Goal: Information Seeking & Learning: Learn about a topic

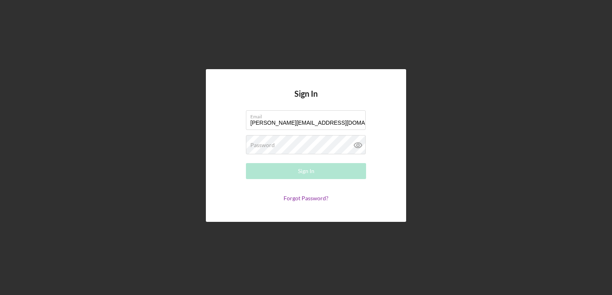
type input "tracee@therighteoushippie.com"
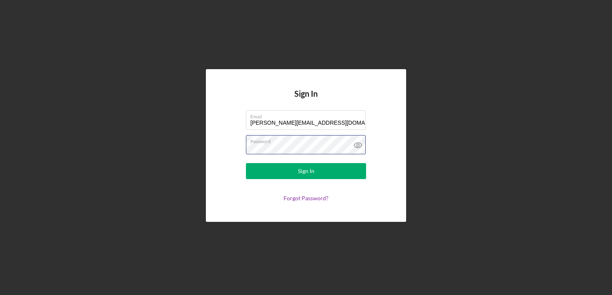
click at [246, 163] on button "Sign In" at bounding box center [306, 171] width 120 height 16
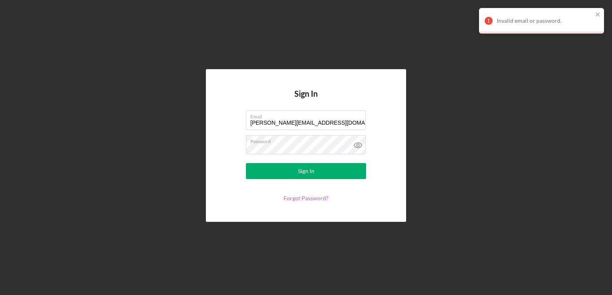
click at [309, 198] on link "Forgot Password?" at bounding box center [305, 198] width 45 height 7
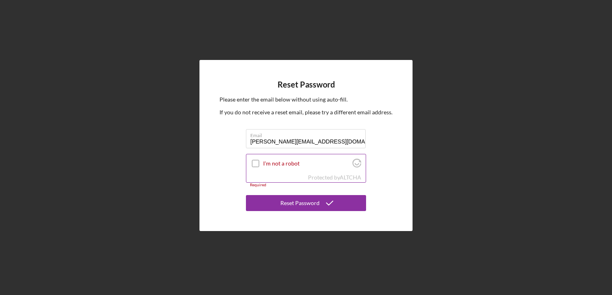
type input "Tracee@therighteoushippie.com"
click at [261, 163] on div "I'm not a robot" at bounding box center [305, 164] width 119 height 19
click at [257, 163] on input "I'm not a robot" at bounding box center [255, 163] width 7 height 7
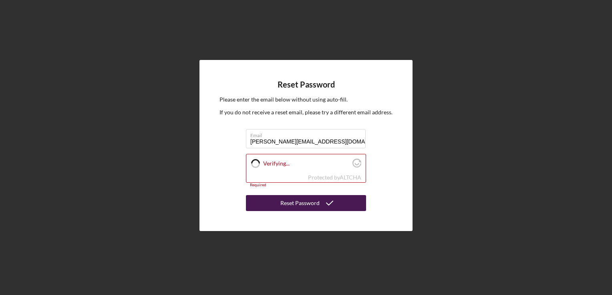
checkbox input "true"
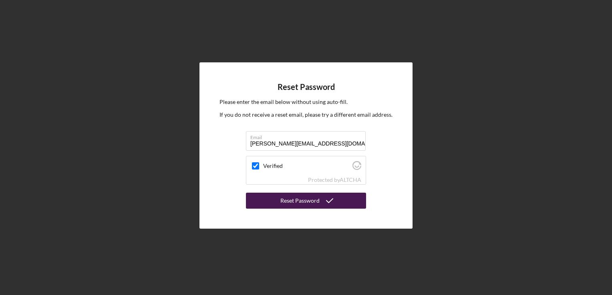
click at [283, 198] on div "Reset Password" at bounding box center [299, 201] width 39 height 16
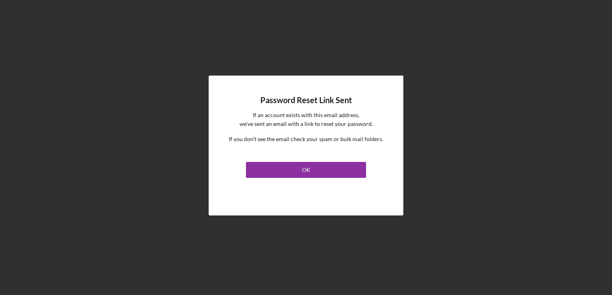
click at [274, 162] on link "OK" at bounding box center [306, 168] width 120 height 19
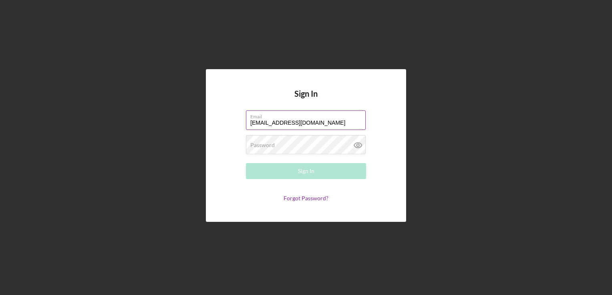
type input "[EMAIL_ADDRESS][DOMAIN_NAME]"
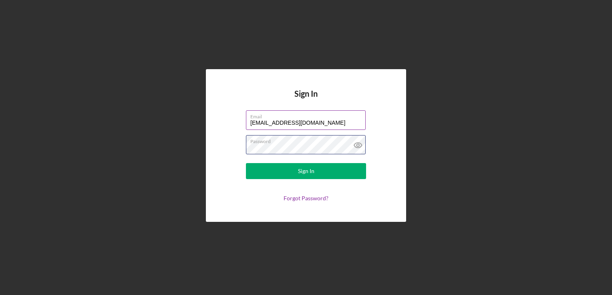
click at [246, 163] on button "Sign In" at bounding box center [306, 171] width 120 height 16
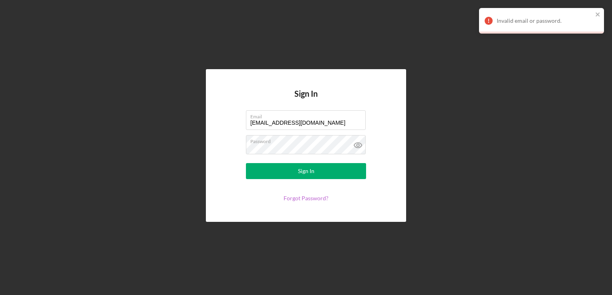
click at [304, 200] on link "Forgot Password?" at bounding box center [305, 198] width 45 height 7
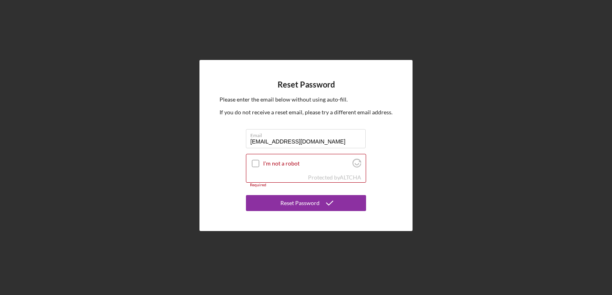
type input "[EMAIL_ADDRESS][DOMAIN_NAME]"
click at [255, 165] on input "I'm not a robot" at bounding box center [255, 163] width 7 height 7
checkbox input "true"
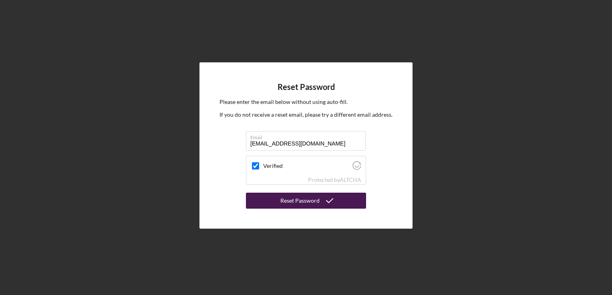
click at [290, 204] on div "Reset Password" at bounding box center [299, 201] width 39 height 16
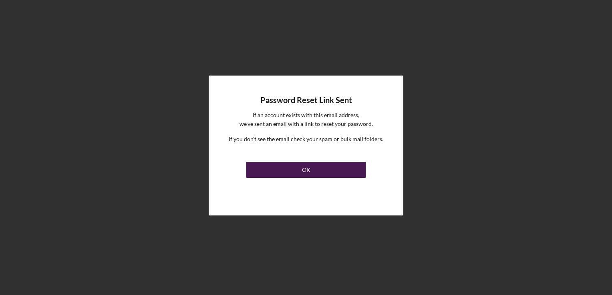
click at [299, 168] on button "OK" at bounding box center [306, 170] width 120 height 16
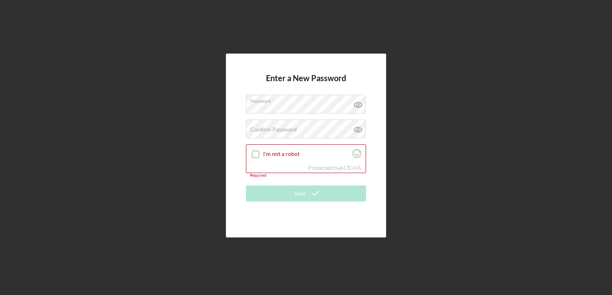
click at [369, 122] on div "Enter a New Password Password Confirm Password Passwords do not match. I'm not …" at bounding box center [306, 146] width 160 height 184
click at [264, 127] on label "Confirm Password" at bounding box center [273, 130] width 46 height 6
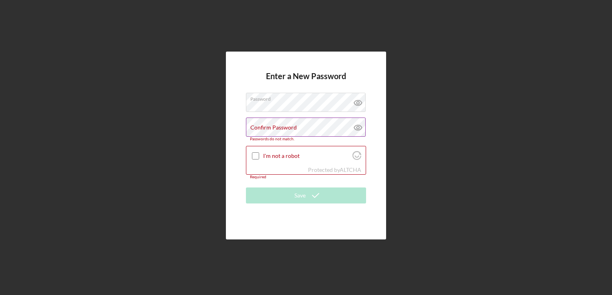
click at [264, 127] on label "Confirm Password" at bounding box center [273, 128] width 46 height 6
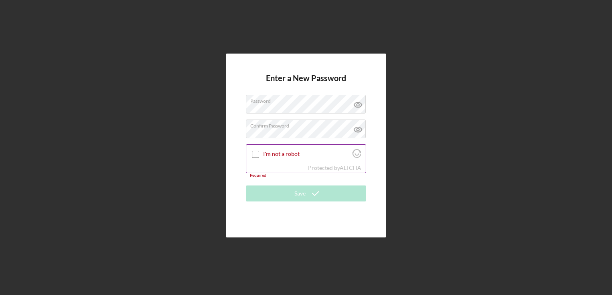
click at [251, 154] on div at bounding box center [256, 155] width 10 height 10
click at [254, 154] on input "I'm not a robot" at bounding box center [255, 154] width 7 height 7
checkbox input "true"
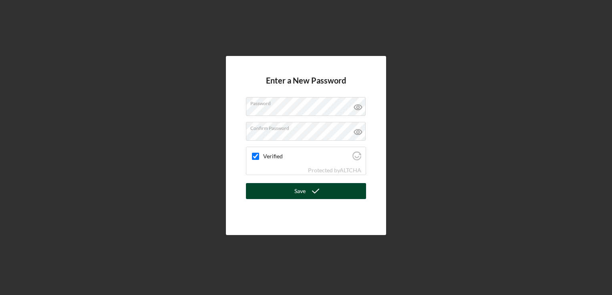
drag, startPoint x: 295, startPoint y: 198, endPoint x: 278, endPoint y: 191, distance: 17.8
click at [278, 191] on button "Save" at bounding box center [306, 191] width 120 height 16
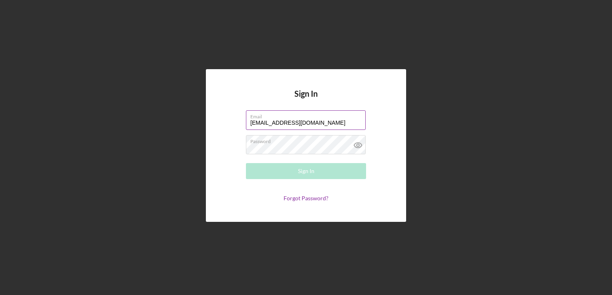
click at [327, 122] on input "[EMAIL_ADDRESS][DOMAIN_NAME]" at bounding box center [306, 119] width 120 height 19
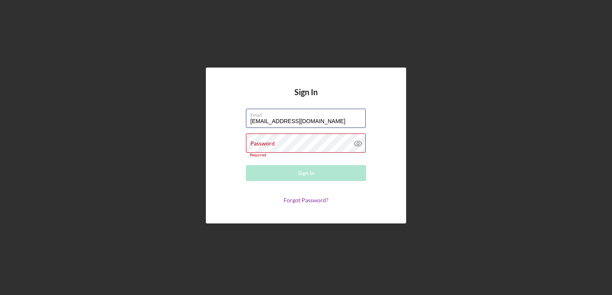
type input "[EMAIL_ADDRESS][DOMAIN_NAME]"
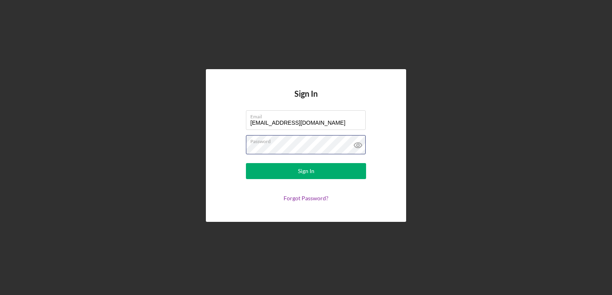
click at [246, 163] on button "Sign In" at bounding box center [306, 171] width 120 height 16
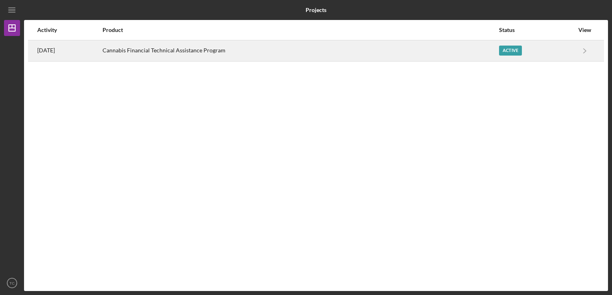
click at [514, 49] on div "Active" at bounding box center [510, 51] width 23 height 10
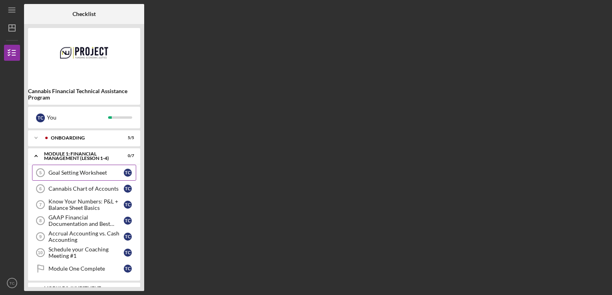
click at [59, 175] on div "Goal Setting Worksheet" at bounding box center [85, 173] width 75 height 6
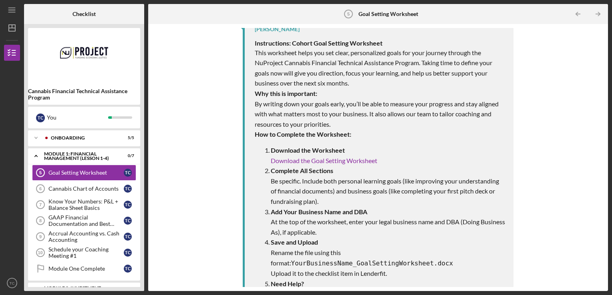
scroll to position [142, 0]
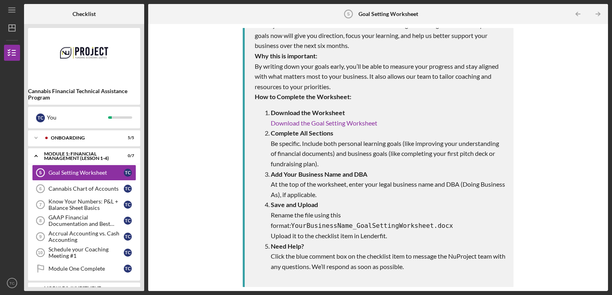
click at [271, 260] on span "Click the blue comment box on the checklist item to message the NuProject team …" at bounding box center [388, 262] width 235 height 18
click at [75, 70] on img at bounding box center [84, 56] width 112 height 48
click at [76, 166] on link "Goal Setting Worksheet 5 Goal Setting Worksheet T C" at bounding box center [84, 173] width 104 height 16
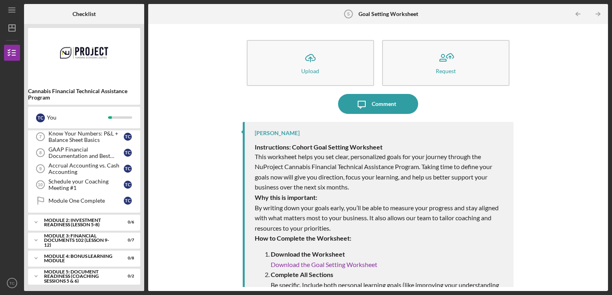
scroll to position [68, 0]
click at [84, 225] on div "Module 2: Investment Readiness (Lesson 5-8)" at bounding box center [87, 222] width 86 height 9
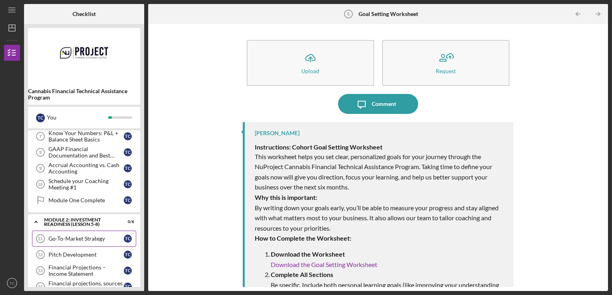
click at [86, 238] on div "Go-To-Market Strategy" at bounding box center [85, 239] width 75 height 6
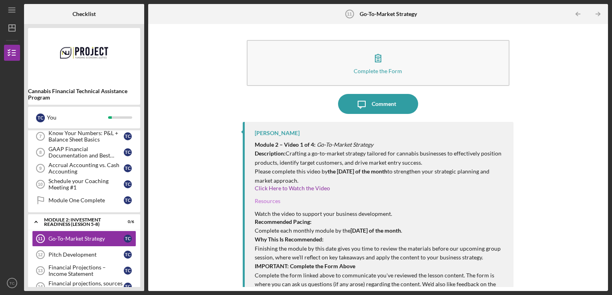
click at [265, 201] on link "Resources" at bounding box center [268, 201] width 26 height 7
drag, startPoint x: 601, startPoint y: 128, endPoint x: 597, endPoint y: 183, distance: 55.0
click at [597, 183] on div "Complete the Form Form Icon/Message Comment [PERSON_NAME] Module 2 – Video 1 of…" at bounding box center [378, 157] width 452 height 259
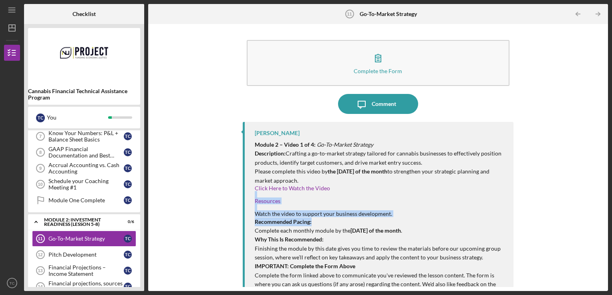
drag, startPoint x: 597, startPoint y: 183, endPoint x: 600, endPoint y: 224, distance: 41.8
click at [600, 224] on div "Complete the Form Form Icon/Message Comment [PERSON_NAME] Module 2 – Video 1 of…" at bounding box center [378, 157] width 452 height 259
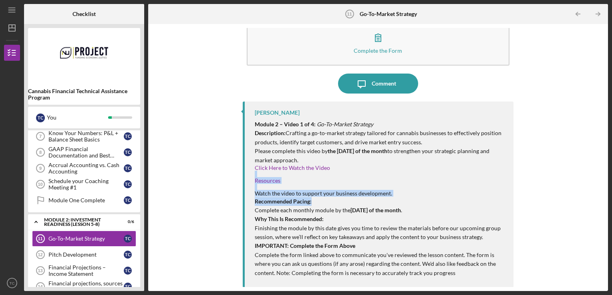
click at [478, 172] on div at bounding box center [380, 174] width 251 height 6
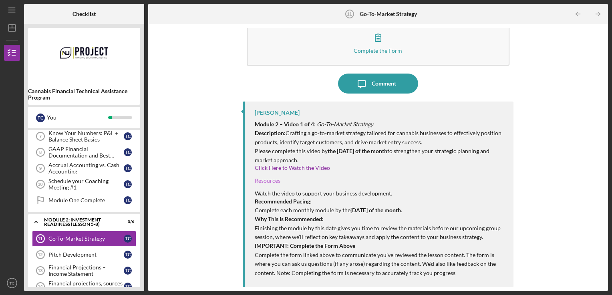
click at [265, 180] on link "Resources" at bounding box center [268, 180] width 26 height 7
click at [70, 240] on div "Go-To-Market Strategy" at bounding box center [85, 239] width 75 height 6
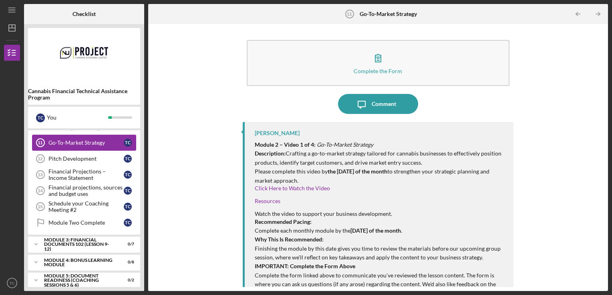
scroll to position [168, 0]
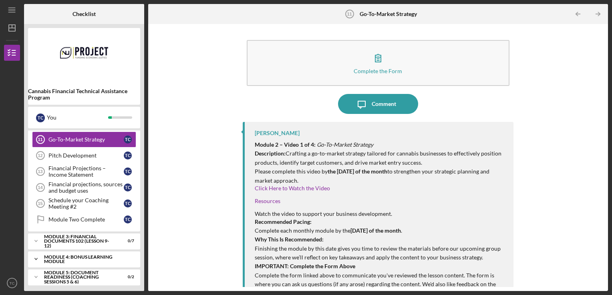
click at [69, 260] on div "Module 4: Bonus Learning Module" at bounding box center [87, 259] width 86 height 9
click at [72, 271] on div "Building Strong Financial Foundations: Mastering Projections, Cash Flow, and St…" at bounding box center [85, 276] width 75 height 13
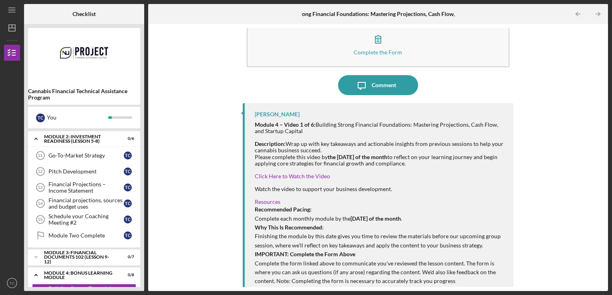
scroll to position [27, 0]
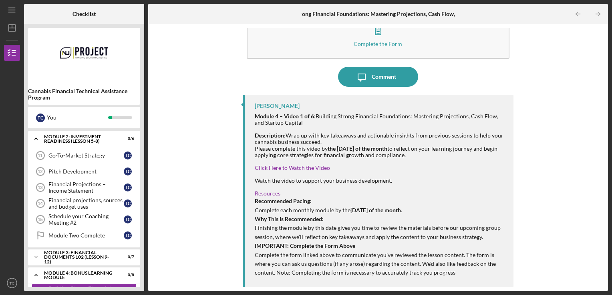
click at [65, 284] on link "Building Strong Financial Foundations: Mastering Projections, Cash Flow, and St…" at bounding box center [84, 292] width 104 height 16
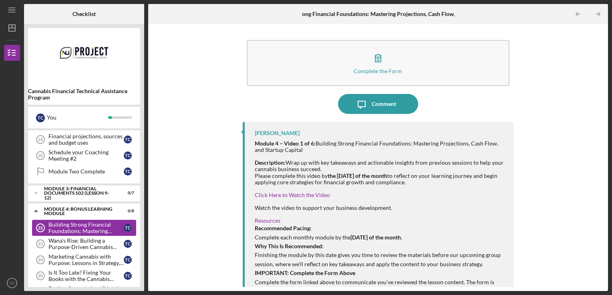
scroll to position [232, 0]
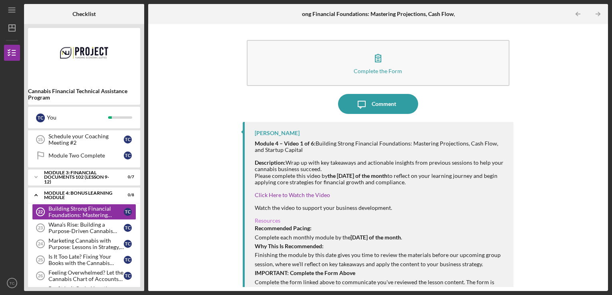
click at [265, 219] on link "Resources" at bounding box center [268, 220] width 26 height 7
click at [64, 246] on div "Marketing Cannabis with Purpose: Lessons in Strategy, Storytelling, and Scale" at bounding box center [85, 244] width 75 height 13
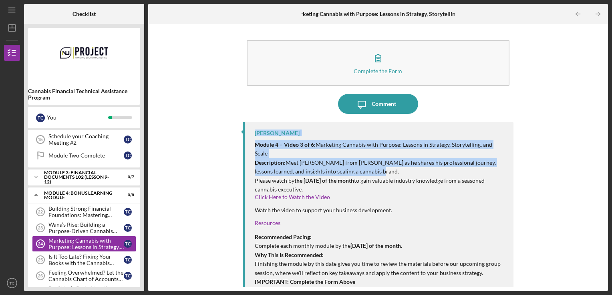
drag, startPoint x: 605, startPoint y: 110, endPoint x: 600, endPoint y: 167, distance: 57.1
click at [600, 167] on div "Complete the Form Form Icon/Message Comment [PERSON_NAME] Module 4 – Video 3 of…" at bounding box center [378, 157] width 460 height 267
drag, startPoint x: 600, startPoint y: 167, endPoint x: 572, endPoint y: 155, distance: 30.3
click at [572, 155] on div "Complete the Form Form Icon/Message Comment [PERSON_NAME] Module 4 – Video 3 of…" at bounding box center [378, 157] width 452 height 259
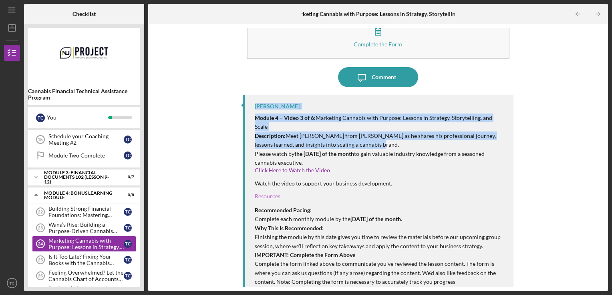
click at [272, 193] on link "Resources" at bounding box center [268, 196] width 26 height 7
